Goal: Task Accomplishment & Management: Manage account settings

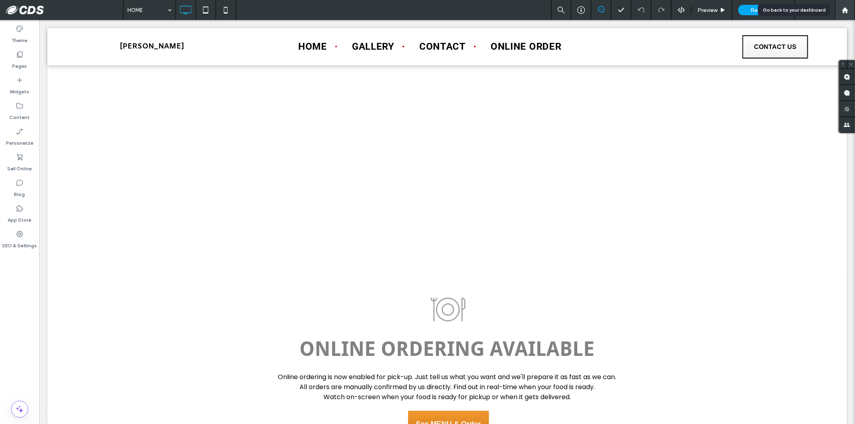
click at [843, 8] on icon at bounding box center [845, 10] width 7 height 7
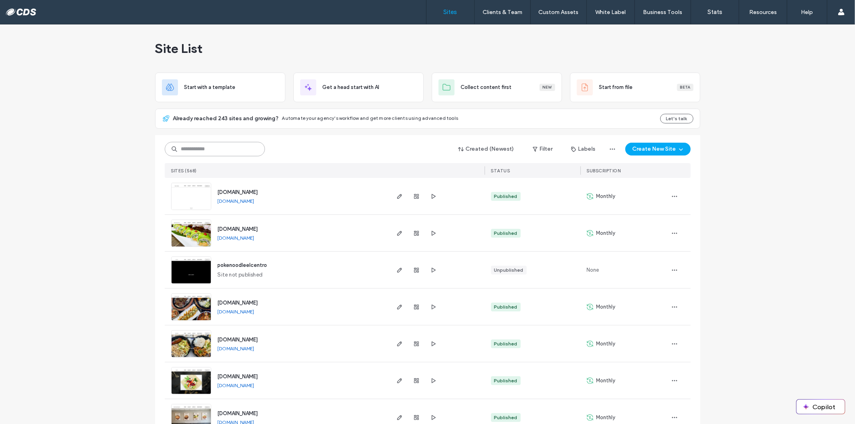
click at [253, 150] on input at bounding box center [215, 149] width 100 height 14
paste input "**********"
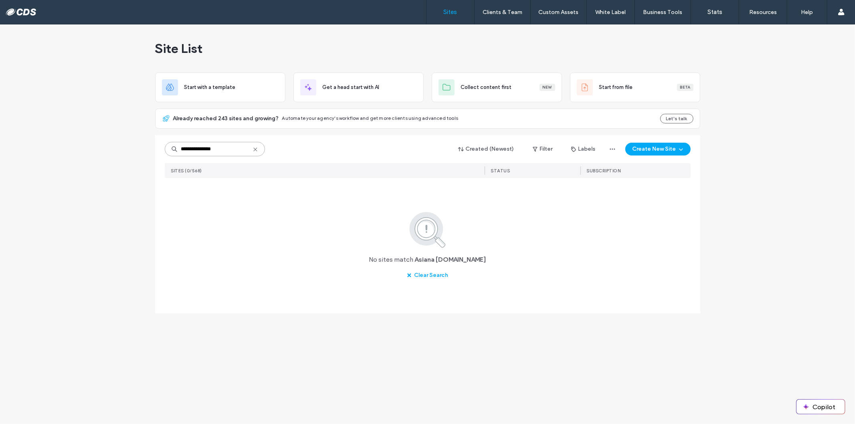
click at [202, 148] on input "**********" at bounding box center [215, 149] width 100 height 14
paste input
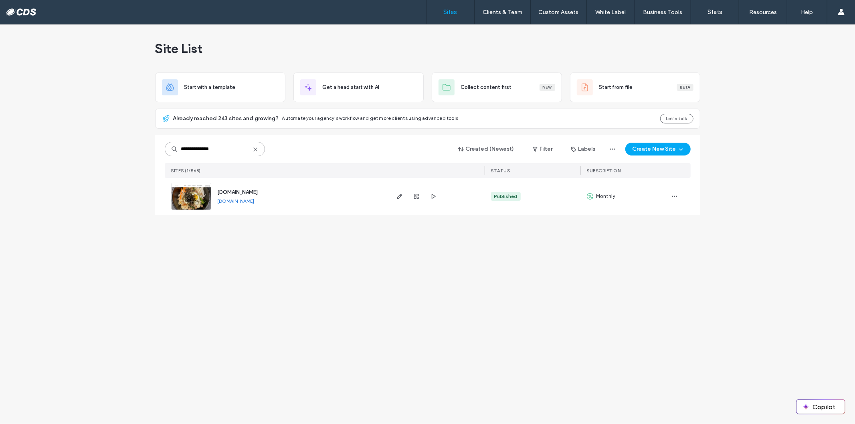
type input "**********"
click at [193, 201] on img at bounding box center [191, 210] width 39 height 55
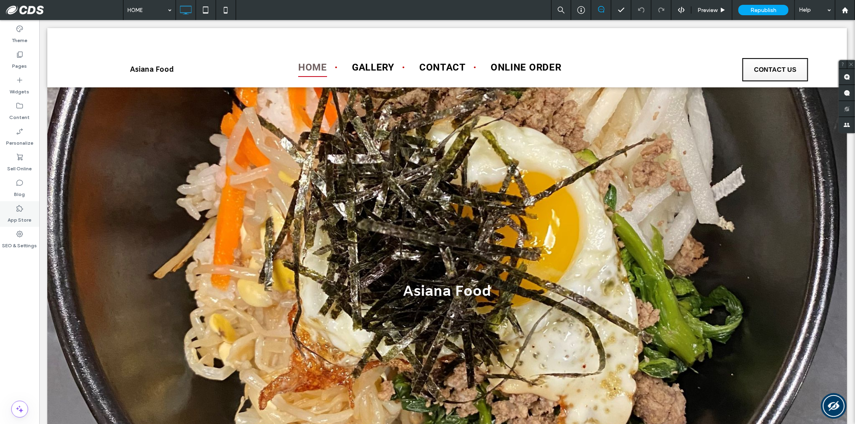
click at [26, 222] on label "App Store" at bounding box center [20, 218] width 24 height 11
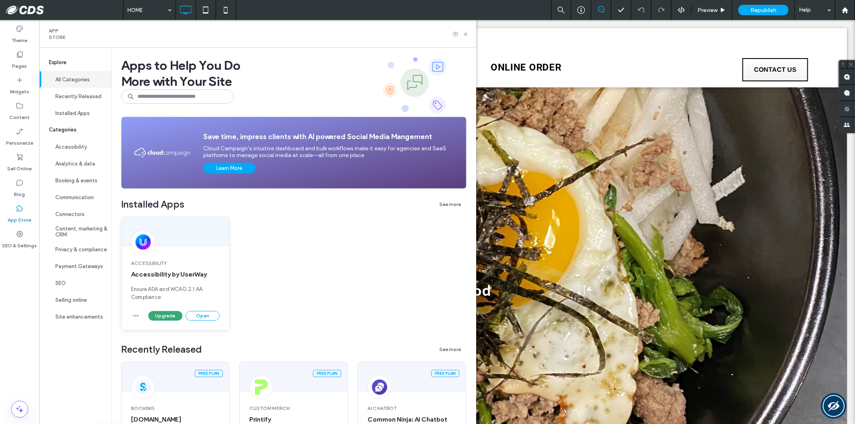
click at [166, 286] on span "Ensure ADA and WCAG 2.1 AA Compliance" at bounding box center [175, 293] width 89 height 16
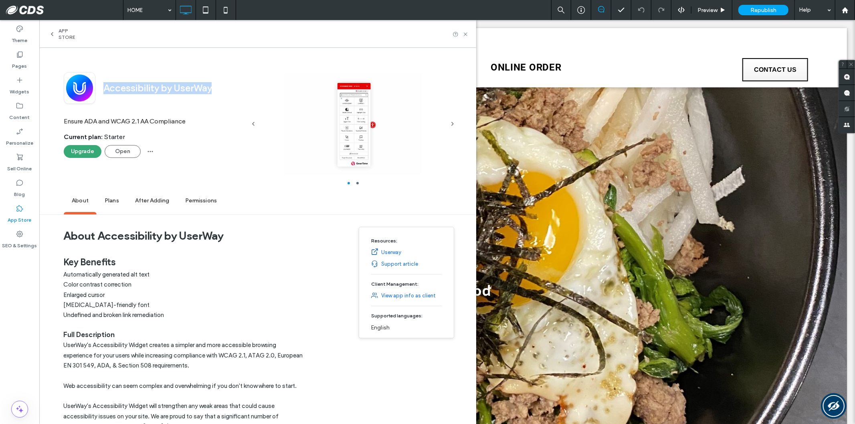
drag, startPoint x: 216, startPoint y: 91, endPoint x: 105, endPoint y: 91, distance: 110.3
click at [105, 91] on div "Accessibility by UserWay" at bounding box center [170, 88] width 150 height 12
copy span "Accessibility by UserWay"
click at [155, 152] on span "button" at bounding box center [150, 151] width 13 height 13
click at [169, 169] on div "Remove" at bounding box center [179, 172] width 71 height 15
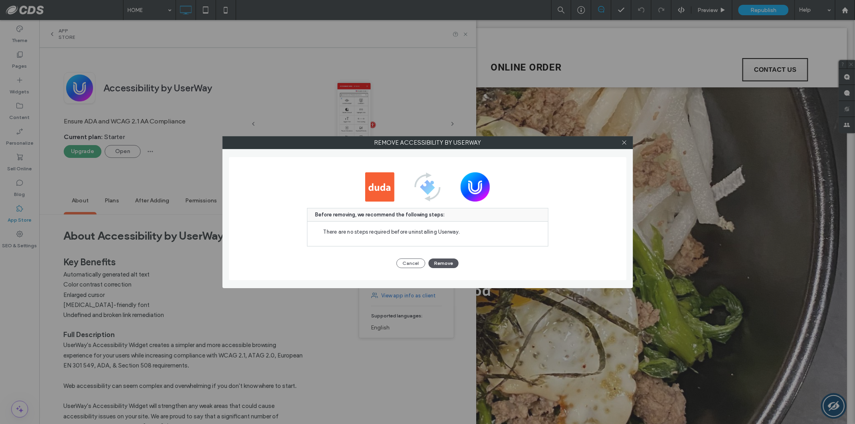
click at [443, 259] on button "Remove" at bounding box center [444, 264] width 30 height 10
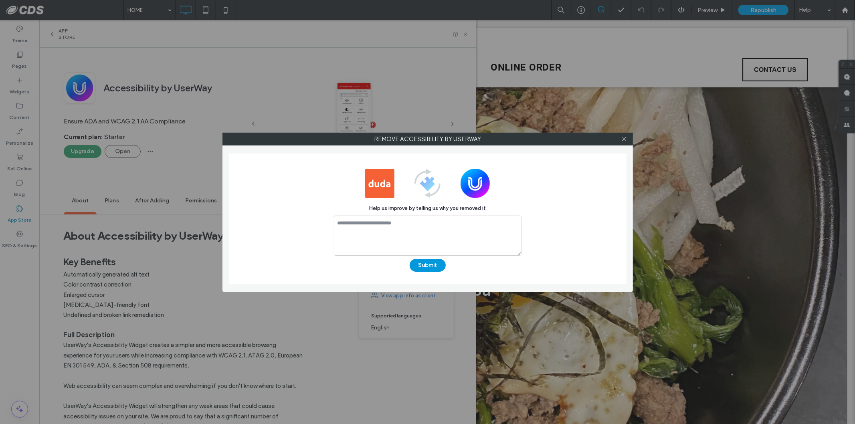
click at [426, 263] on button "Submit" at bounding box center [428, 265] width 36 height 13
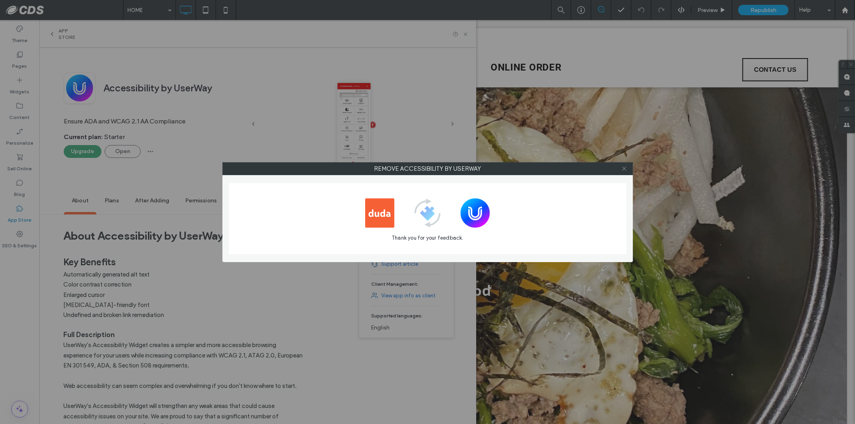
click at [623, 169] on icon at bounding box center [625, 169] width 6 height 6
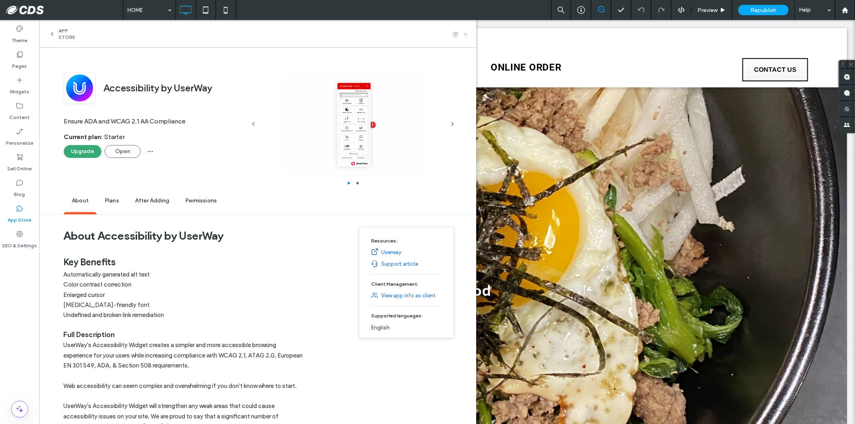
click at [467, 34] on use at bounding box center [465, 33] width 3 height 3
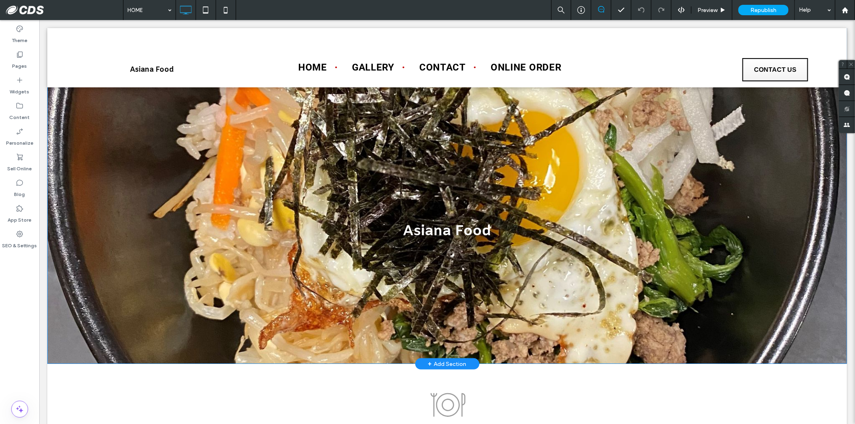
scroll to position [45, 0]
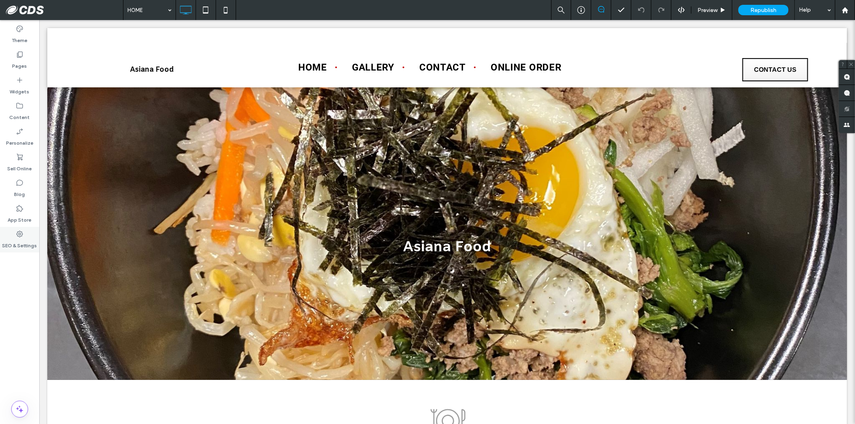
click at [25, 228] on div "SEO & Settings" at bounding box center [19, 240] width 39 height 26
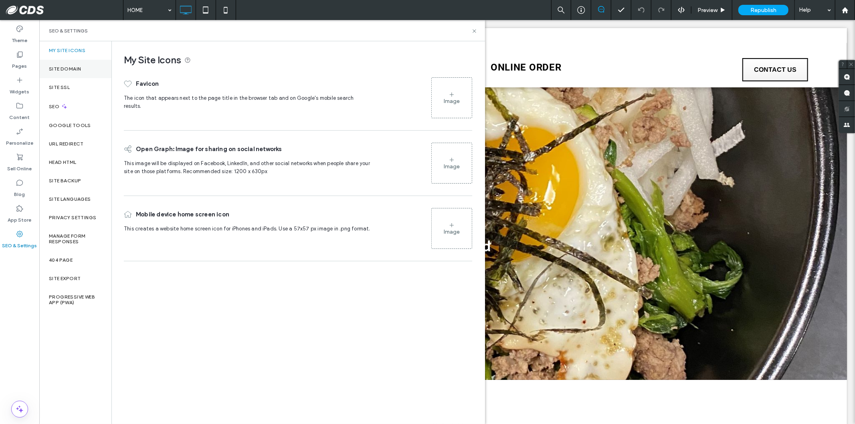
click at [88, 68] on div "Site Domain" at bounding box center [75, 69] width 72 height 18
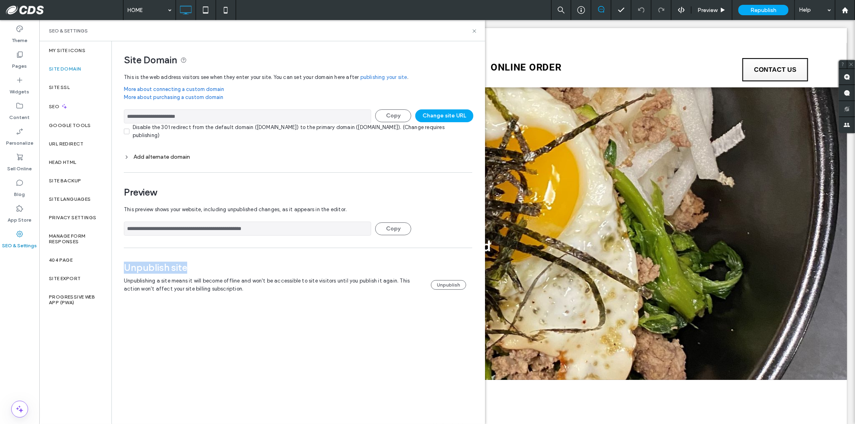
drag, startPoint x: 193, startPoint y: 269, endPoint x: 121, endPoint y: 270, distance: 71.4
click at [121, 270] on div "**********" at bounding box center [295, 175] width 366 height 268
copy span "Unpublish site"
click at [443, 289] on button "Unpublish" at bounding box center [448, 285] width 35 height 10
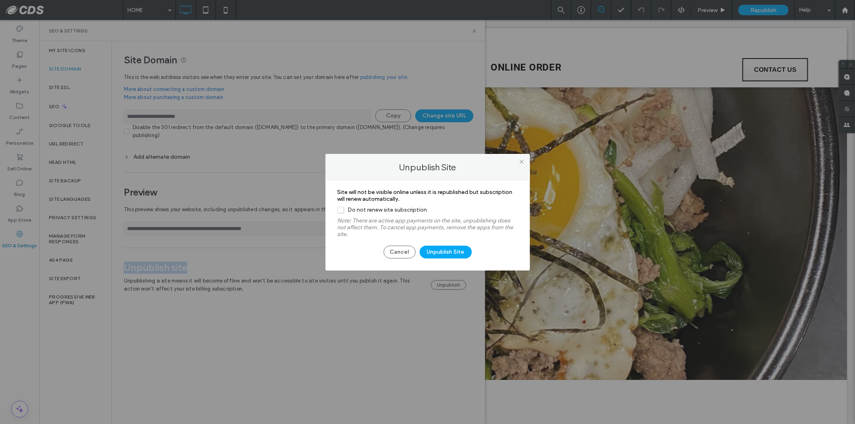
click at [341, 213] on span "Do not renew site subscription" at bounding box center [382, 210] width 89 height 7
click at [464, 253] on button "Unpublish Site" at bounding box center [446, 252] width 52 height 13
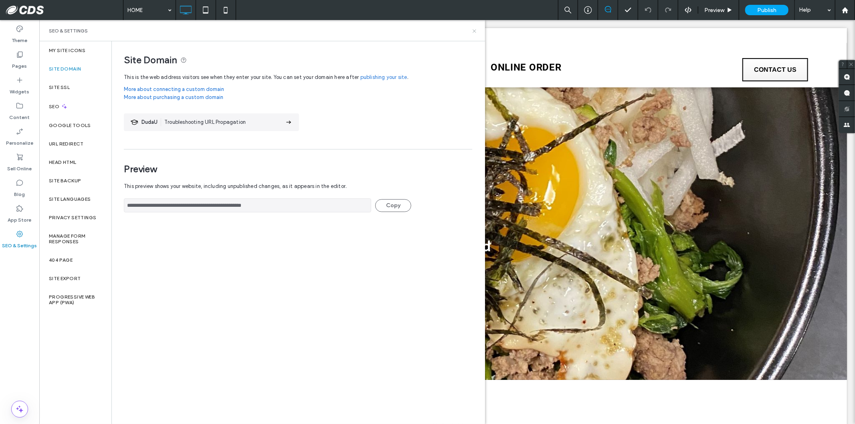
drag, startPoint x: 472, startPoint y: 32, endPoint x: 605, endPoint y: 6, distance: 136.1
click at [472, 32] on icon at bounding box center [475, 31] width 6 height 6
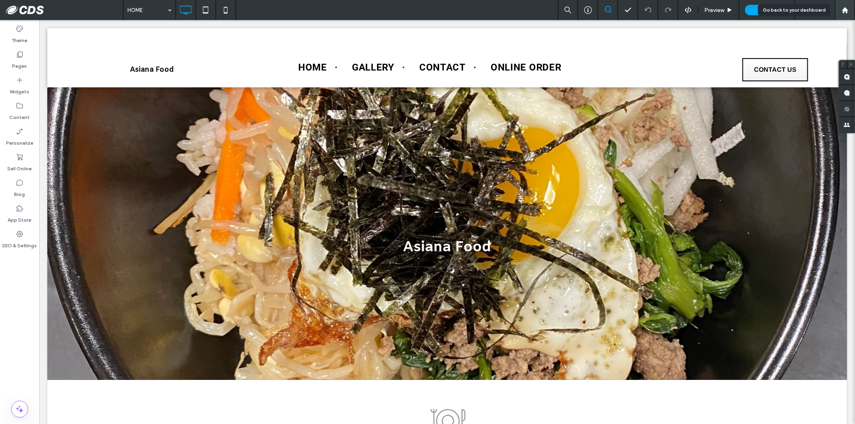
click at [844, 10] on use at bounding box center [845, 10] width 6 height 6
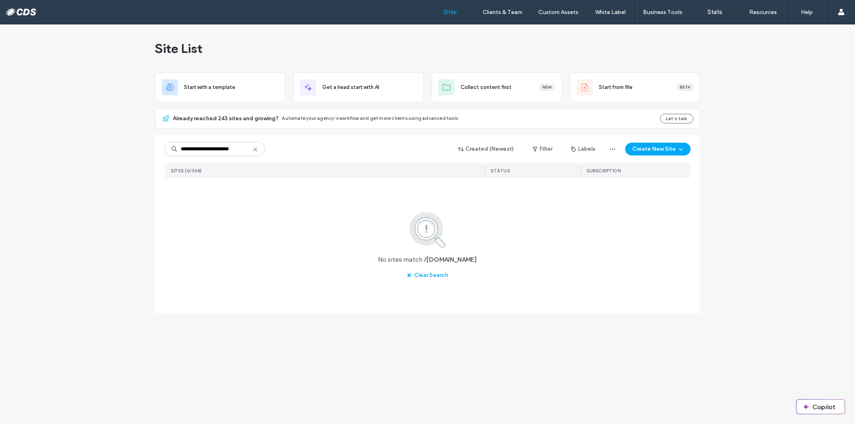
drag, startPoint x: 194, startPoint y: 149, endPoint x: 161, endPoint y: 148, distance: 33.3
click at [161, 148] on div "**********" at bounding box center [427, 224] width 545 height 178
type input "**********"
click at [191, 202] on img at bounding box center [191, 210] width 39 height 55
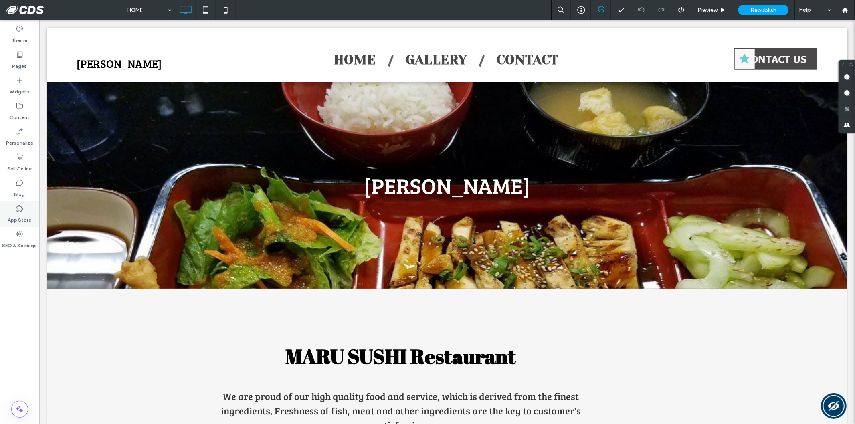
click at [23, 212] on icon at bounding box center [20, 209] width 8 height 8
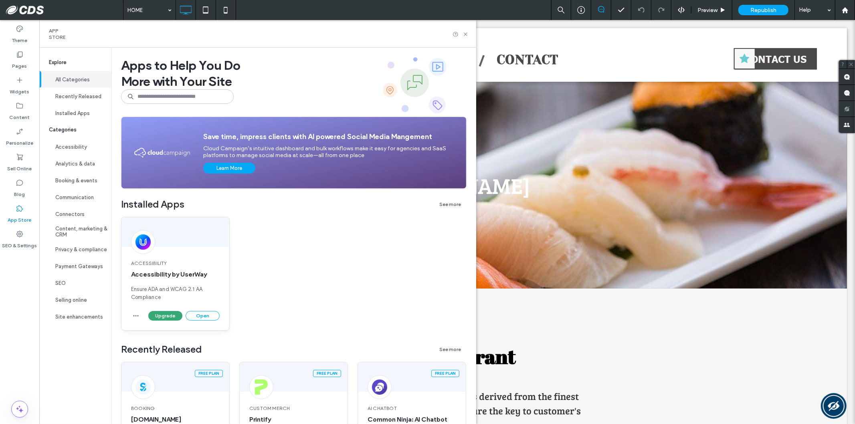
click at [169, 277] on span "Accessibility by UserWay" at bounding box center [175, 274] width 89 height 9
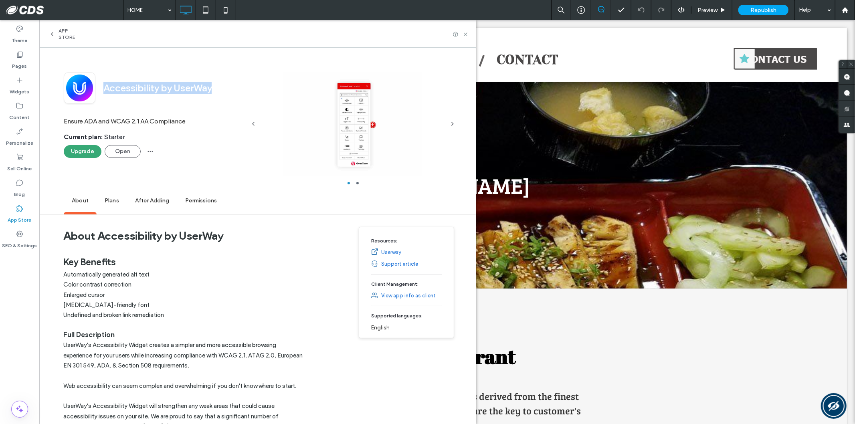
drag, startPoint x: 104, startPoint y: 86, endPoint x: 217, endPoint y: 88, distance: 112.3
click at [217, 88] on div "Accessibility by UserWay" at bounding box center [170, 88] width 150 height 12
copy span "Accessibility by UserWay"
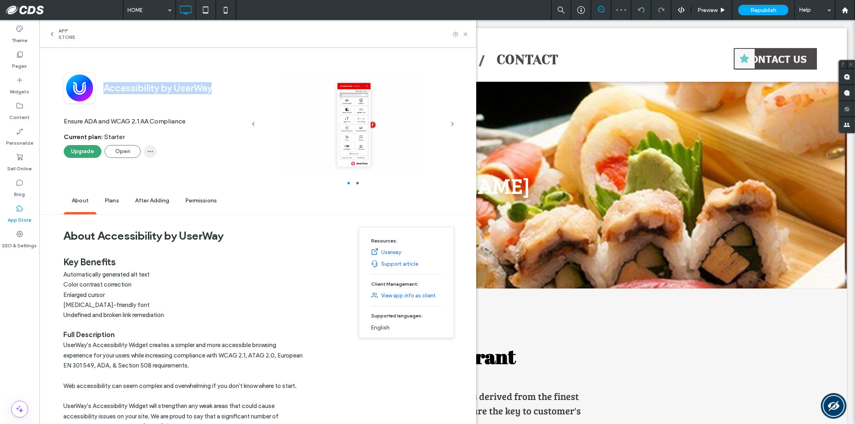
click at [147, 150] on icon "button" at bounding box center [150, 151] width 6 height 6
click at [165, 174] on span "Remove" at bounding box center [169, 172] width 19 height 8
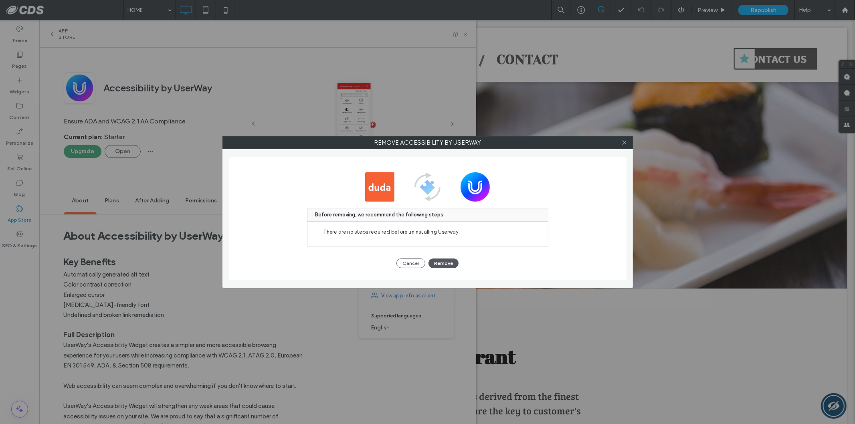
click at [452, 262] on button "Remove" at bounding box center [444, 264] width 30 height 10
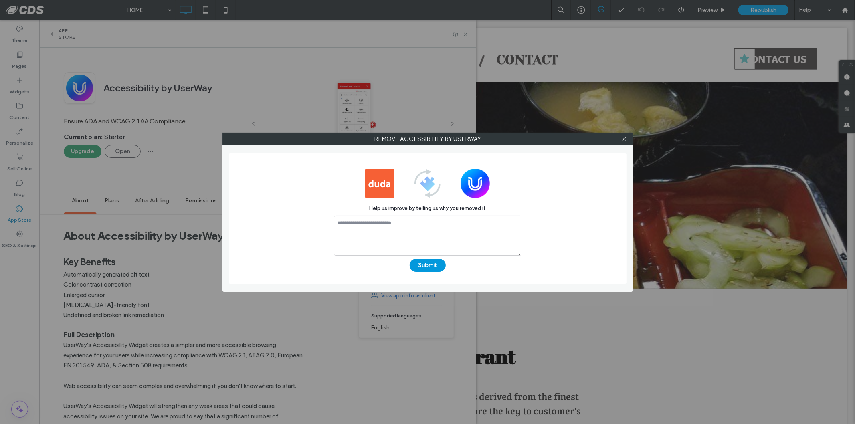
click at [439, 265] on button "Submit" at bounding box center [428, 265] width 36 height 13
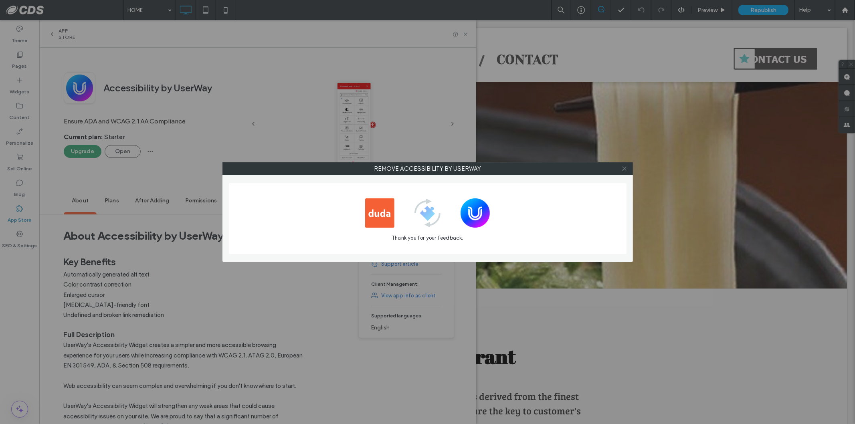
click at [623, 168] on icon at bounding box center [625, 169] width 6 height 6
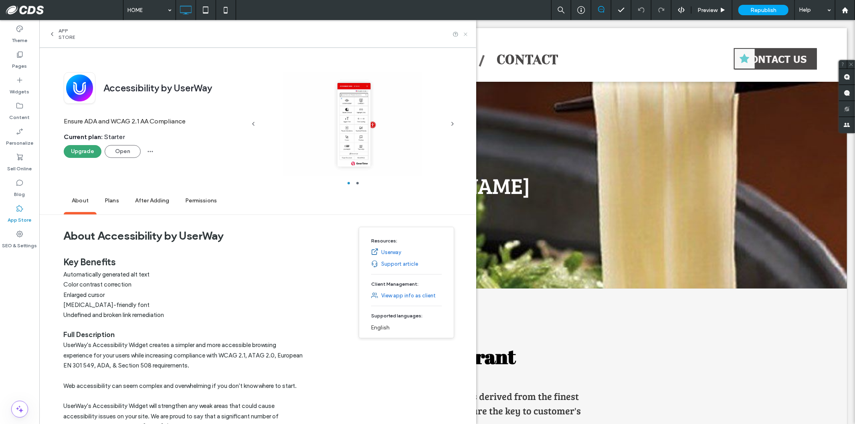
click at [467, 34] on use at bounding box center [465, 33] width 3 height 3
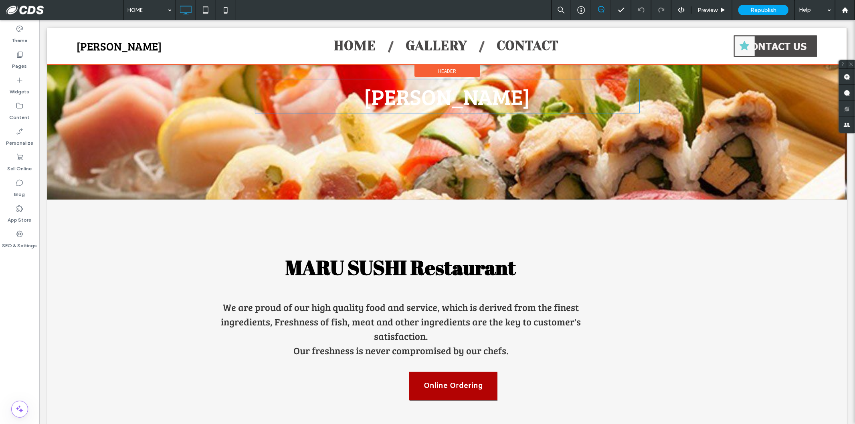
scroll to position [134, 0]
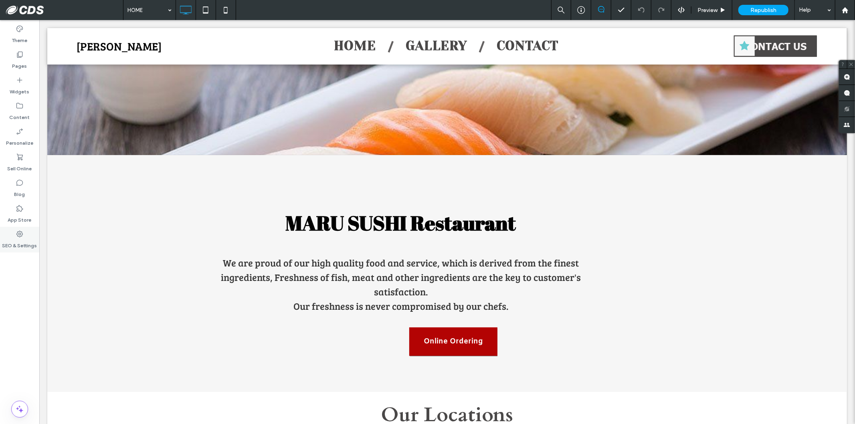
click at [23, 235] on icon at bounding box center [20, 234] width 8 height 8
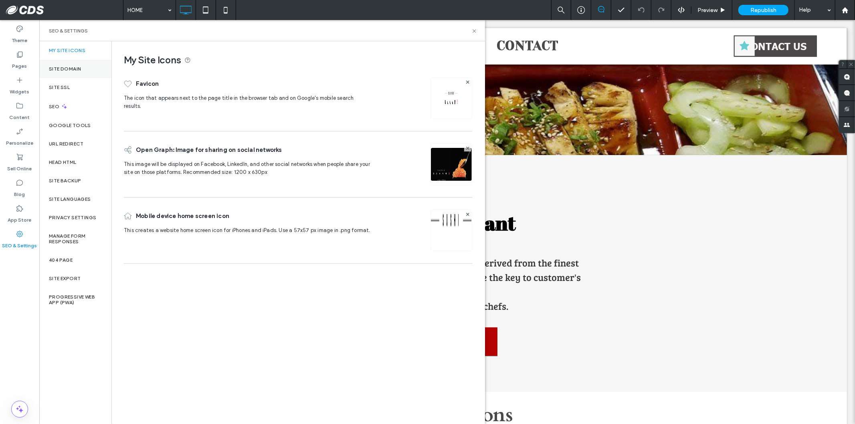
click at [45, 74] on div "Site Domain" at bounding box center [75, 69] width 72 height 18
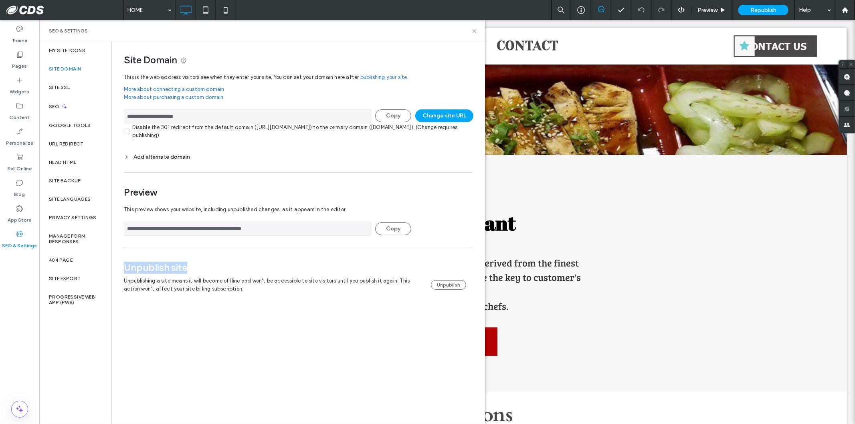
drag, startPoint x: 185, startPoint y: 271, endPoint x: 121, endPoint y: 271, distance: 64.6
click at [121, 271] on div "**********" at bounding box center [295, 175] width 366 height 268
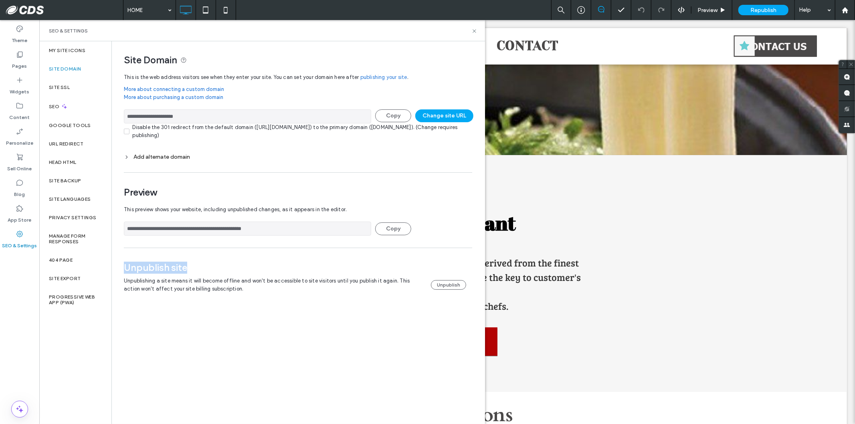
copy span "Unpublish site"
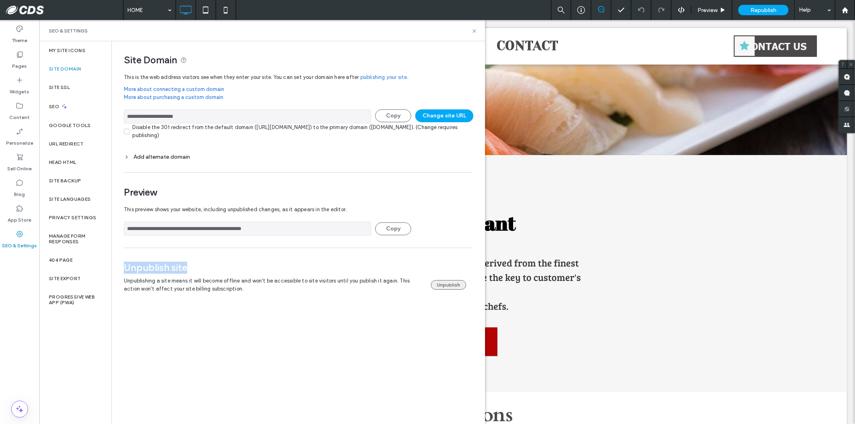
click at [435, 287] on button "Unpublish" at bounding box center [448, 285] width 35 height 10
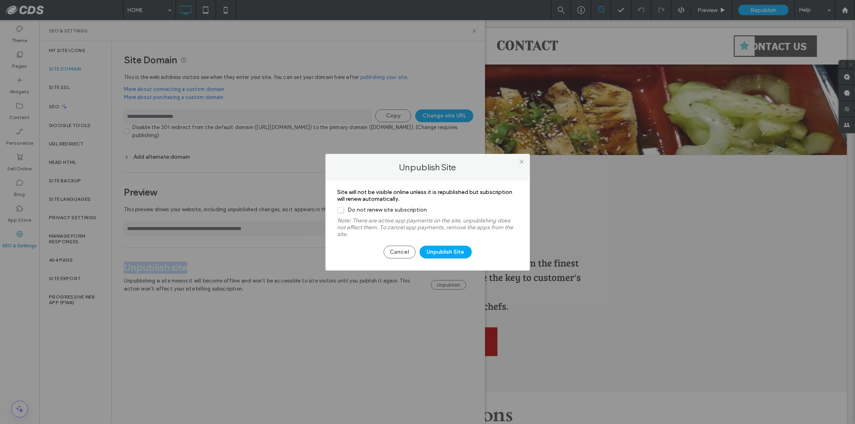
click at [340, 209] on span "Do not renew site subscription" at bounding box center [382, 210] width 89 height 7
click at [438, 253] on button "Unpublish Site" at bounding box center [446, 252] width 52 height 13
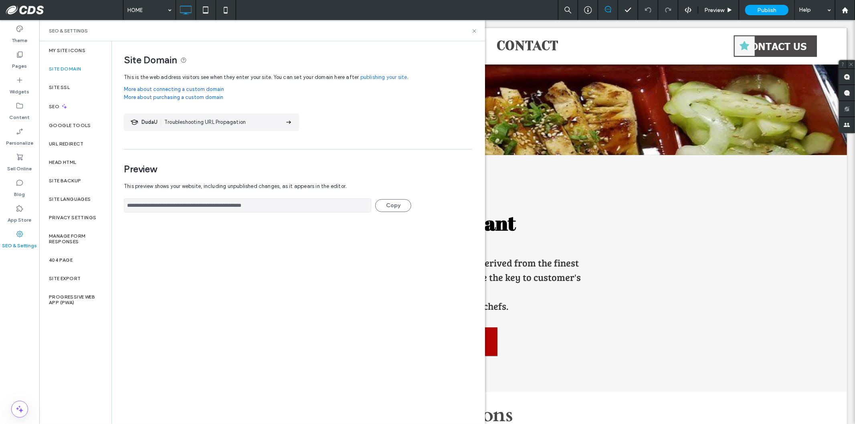
drag, startPoint x: 314, startPoint y: 292, endPoint x: 308, endPoint y: 296, distance: 6.9
click at [312, 294] on div "**********" at bounding box center [298, 232] width 373 height 382
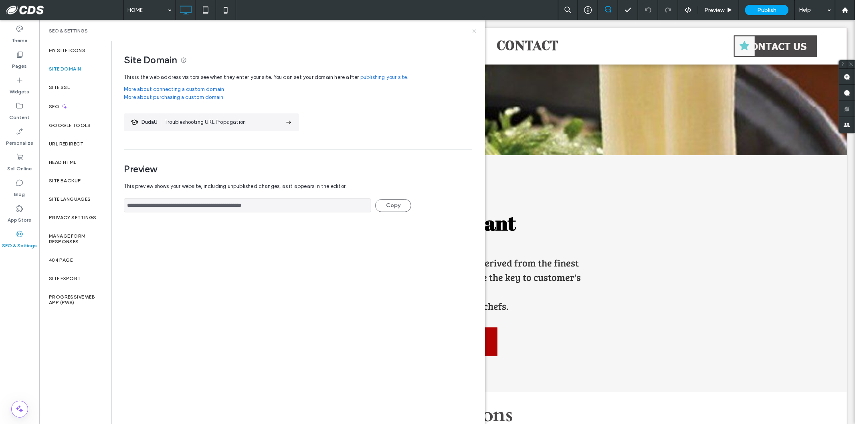
click at [474, 30] on use at bounding box center [474, 30] width 3 height 3
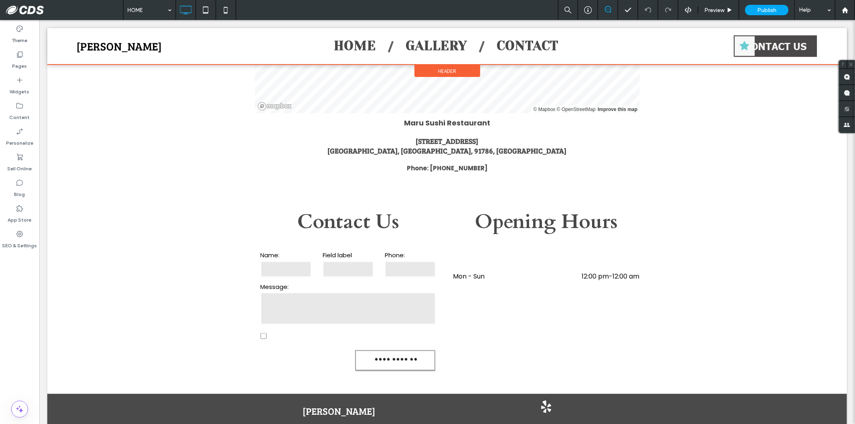
scroll to position [596, 0]
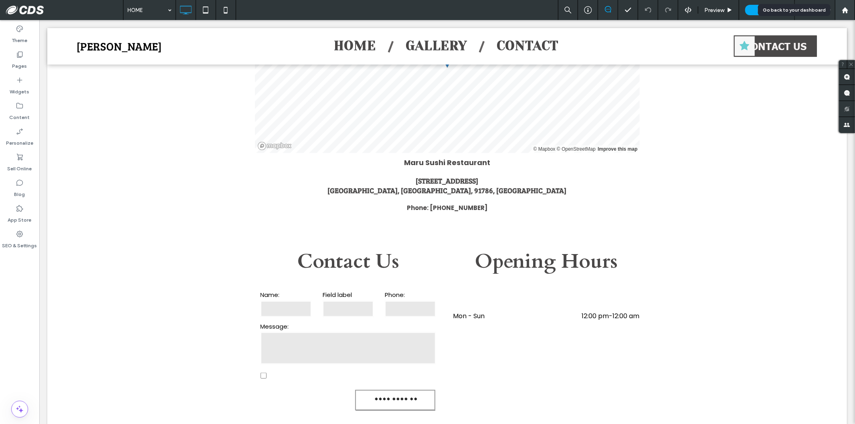
click at [842, 13] on icon at bounding box center [845, 10] width 7 height 7
